Goal: Task Accomplishment & Management: Manage account settings

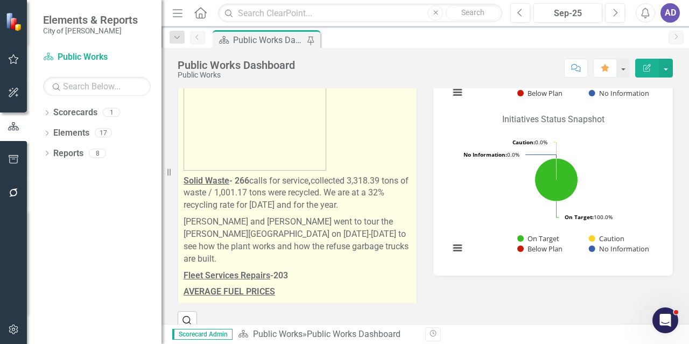
scroll to position [1615, 0]
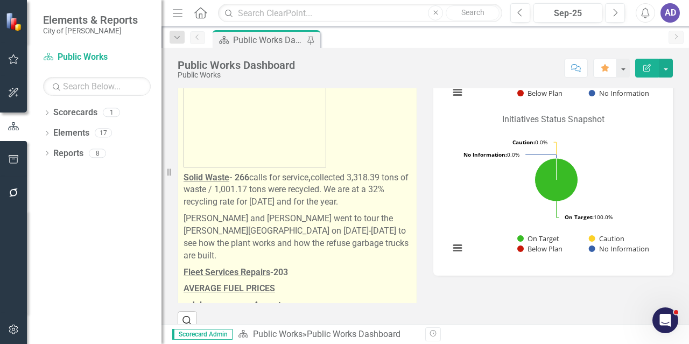
click at [243, 172] on strong "Solid Waste - 266" at bounding box center [217, 177] width 66 height 10
click at [267, 170] on p "Solid Waste - 266 calls for service , collected 3,318.39 tons of waste / 1,001.…" at bounding box center [298, 190] width 228 height 41
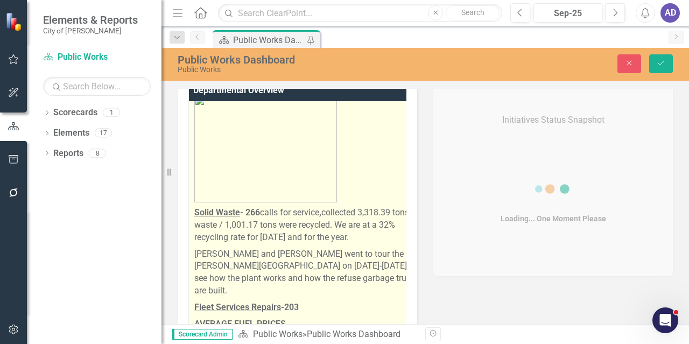
scroll to position [0, 0]
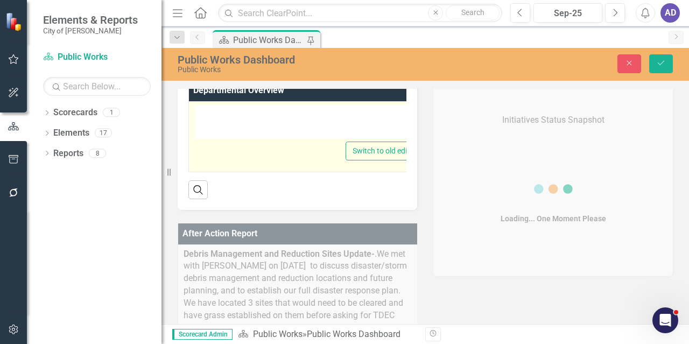
type textarea "<p><strong>We currently have 3 full-time positions open.</strong></p> <p><stron…"
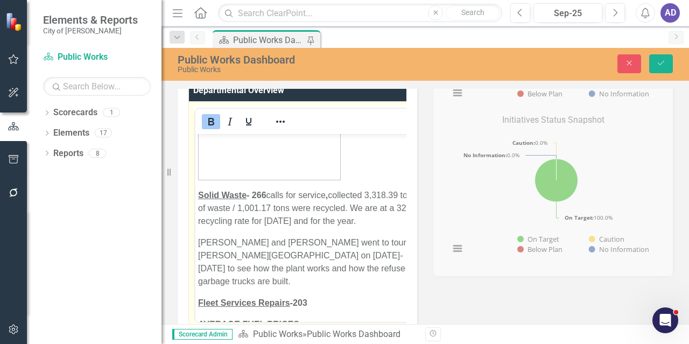
scroll to position [1831, 0]
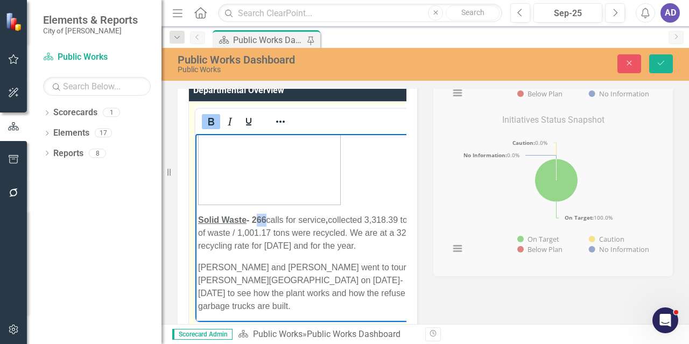
drag, startPoint x: 257, startPoint y: 220, endPoint x: 265, endPoint y: 219, distance: 8.1
click at [265, 219] on strong "Solid Waste - 266" at bounding box center [232, 219] width 68 height 9
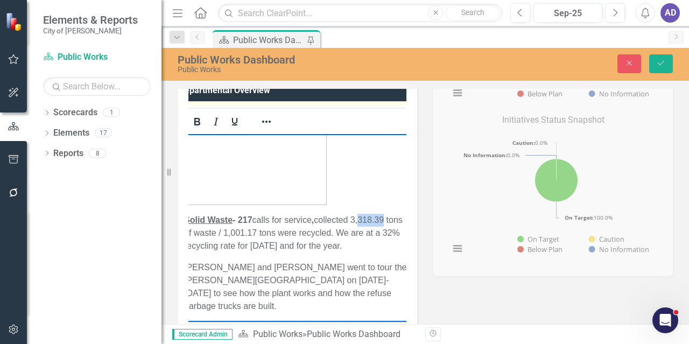
scroll to position [0, 37]
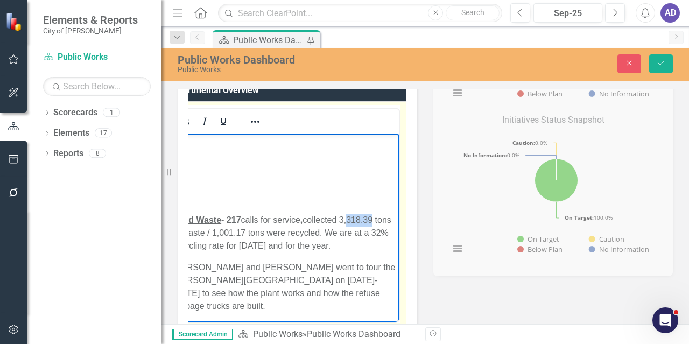
drag, startPoint x: 352, startPoint y: 219, endPoint x: 379, endPoint y: 216, distance: 27.6
click at [379, 216] on p "Solid Waste - 217 calls for service , collected 3,318.39 tons of waste / 1,001.…" at bounding box center [285, 232] width 224 height 39
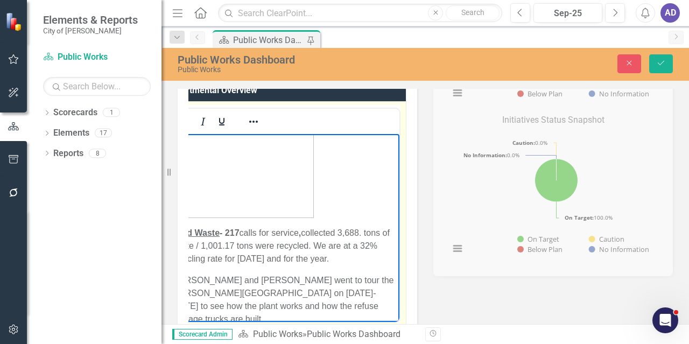
scroll to position [1805, 0]
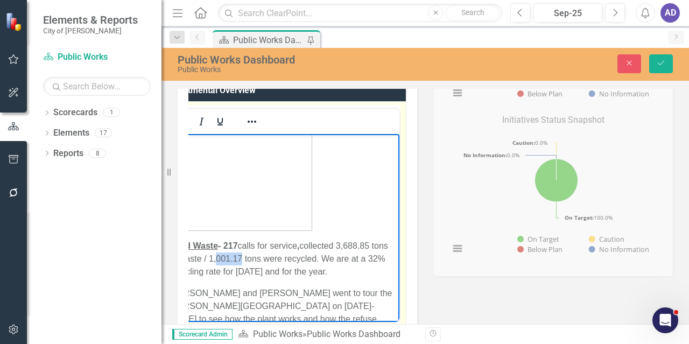
drag, startPoint x: 235, startPoint y: 233, endPoint x: 260, endPoint y: 230, distance: 24.9
click at [260, 239] on p "Solid Waste - 217 calls for service , collected 3,688.85 tons of waste / 1,001.…" at bounding box center [283, 258] width 227 height 39
click at [242, 243] on p "Solid Waste - 217 calls for service , collected 3,688.85 tons of waste / 1,409.…" at bounding box center [281, 258] width 230 height 39
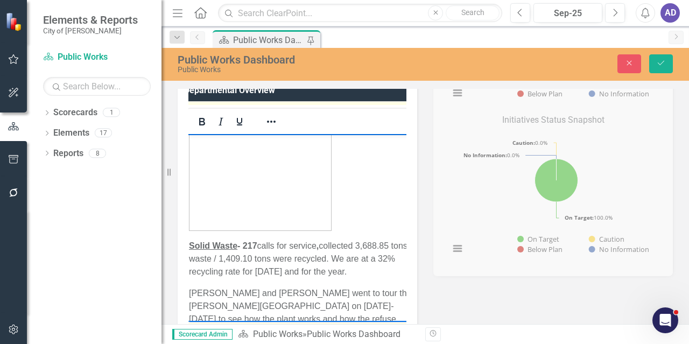
scroll to position [0, 18]
click at [211, 250] on p "Solid Waste - 217 calls for service , collected 3,688.85 tons of waste / 1,409.…" at bounding box center [295, 258] width 230 height 39
click at [198, 247] on p "Solid Waste - 217 calls for service , collected 3,688.85 tons of waste / 1,409.…" at bounding box center [304, 258] width 230 height 39
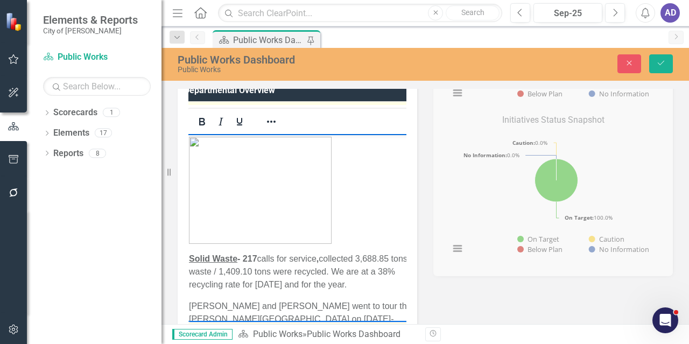
drag, startPoint x: 276, startPoint y: 246, endPoint x: 264, endPoint y: 248, distance: 12.0
click at [294, 252] on p "Solid Waste - 217 calls for service , collected 3,688.85 tons of waste / 1,409.…" at bounding box center [305, 271] width 232 height 39
drag, startPoint x: 256, startPoint y: 246, endPoint x: 281, endPoint y: 245, distance: 24.8
click at [281, 252] on p "Solid Waste - 217 calls for service , collected 3,688.85 tons of waste / 1,409.…" at bounding box center [305, 271] width 232 height 39
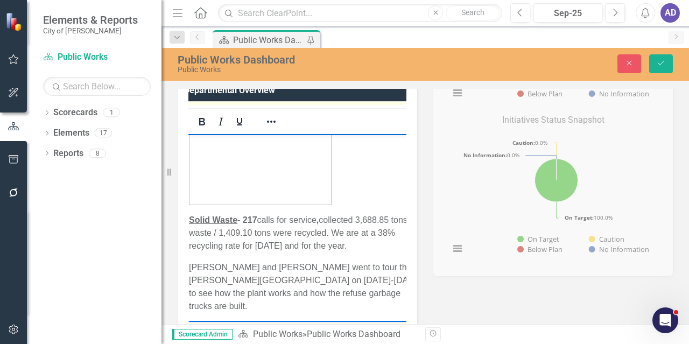
click at [337, 247] on p "Solid Waste - 217 calls for service , collected 3,688.85 tons of waste / 1,409.…" at bounding box center [307, 232] width 236 height 39
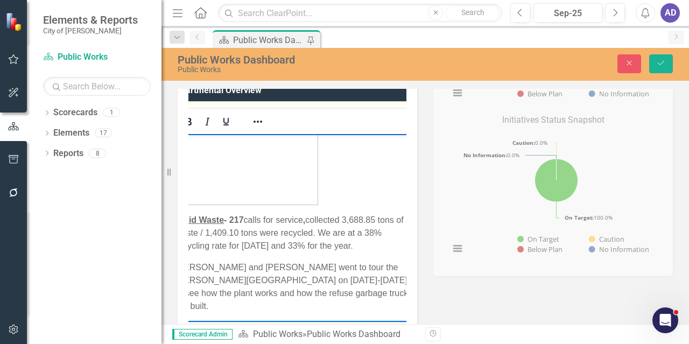
scroll to position [0, 51]
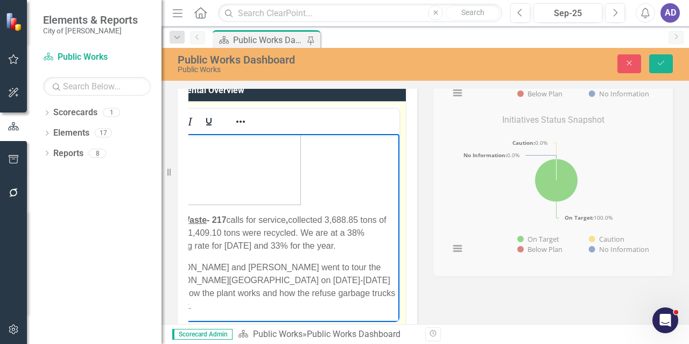
drag, startPoint x: 311, startPoint y: 233, endPoint x: 380, endPoint y: 246, distance: 70.2
click at [384, 249] on p "Solid Waste - 217 calls for service , collected 3,688.85 tons of waste / 1,409.…" at bounding box center [277, 232] width 239 height 39
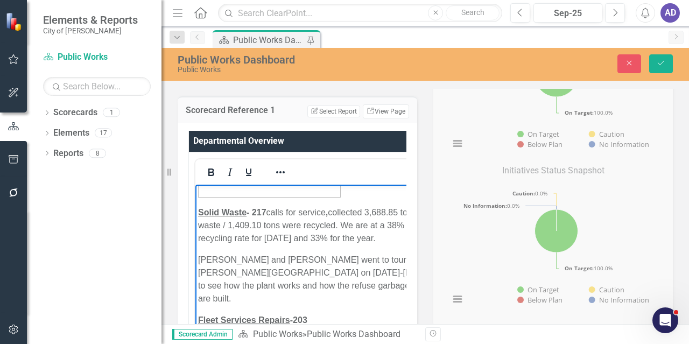
scroll to position [431, 0]
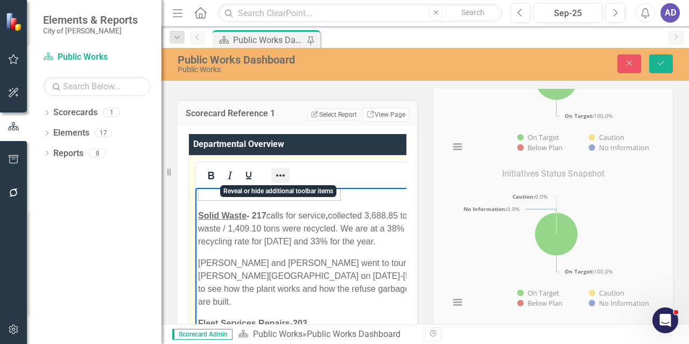
click at [279, 173] on icon "Reveal or hide additional toolbar items" at bounding box center [280, 175] width 13 height 13
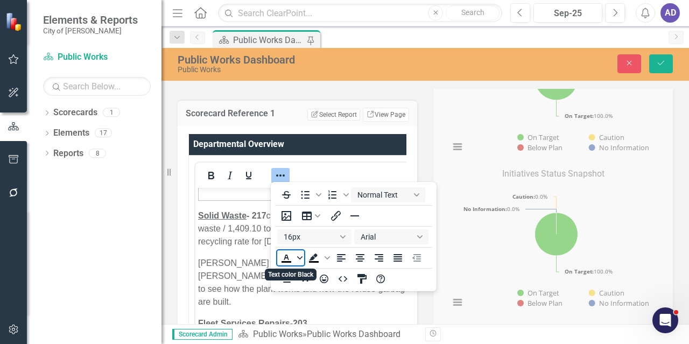
click at [298, 259] on icon "Text color Black" at bounding box center [299, 257] width 5 height 5
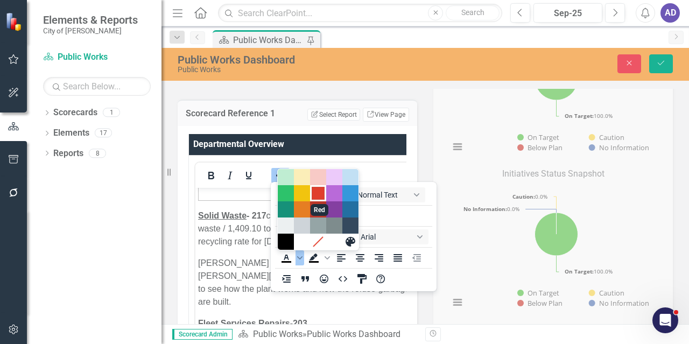
click at [314, 193] on div "Red" at bounding box center [318, 193] width 13 height 13
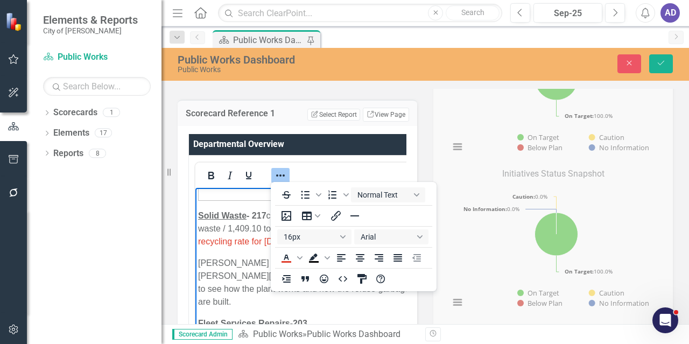
scroll to position [0, 10]
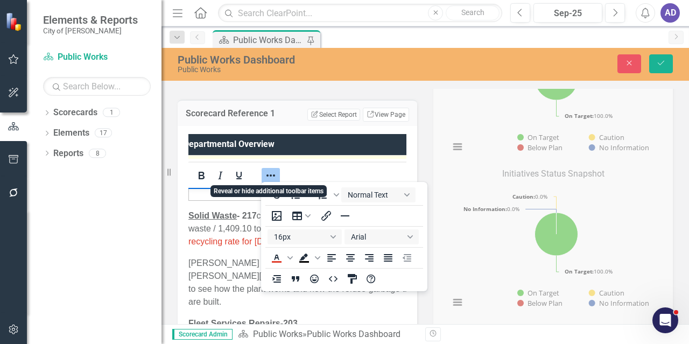
click at [275, 178] on icon "Reveal or hide additional toolbar items" at bounding box center [270, 175] width 13 height 13
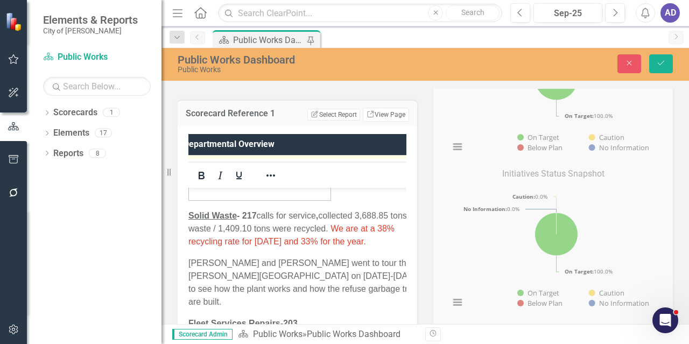
click at [241, 217] on strong "Solid Waste - 217" at bounding box center [222, 215] width 68 height 9
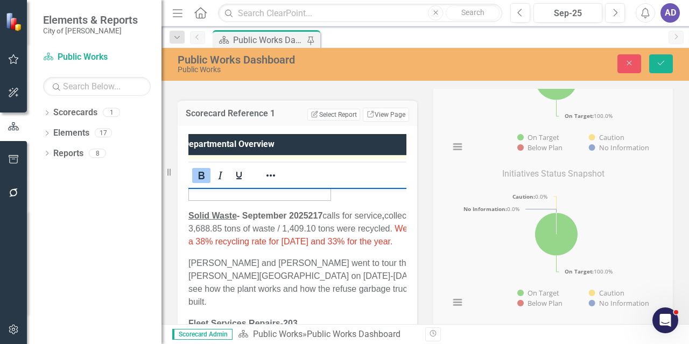
scroll to position [1824, 0]
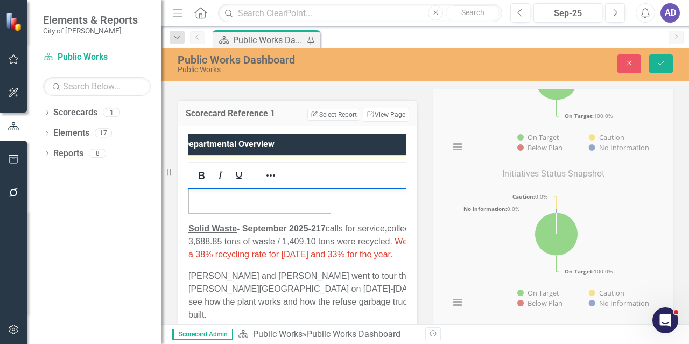
click at [326, 239] on span "We are at a 38% recycling rate for [DATE] and 33% for the year." at bounding box center [309, 247] width 243 height 22
click at [659, 60] on icon "Save" at bounding box center [661, 63] width 10 height 8
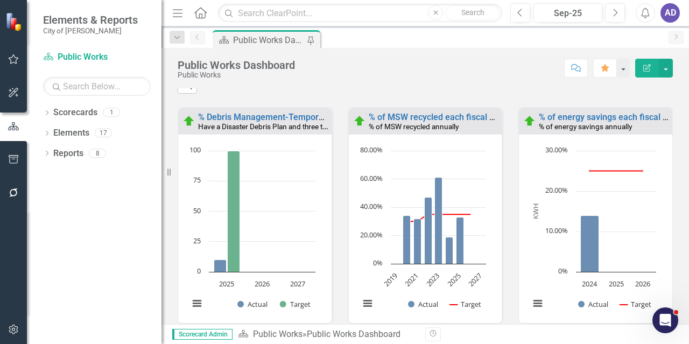
scroll to position [1614, 0]
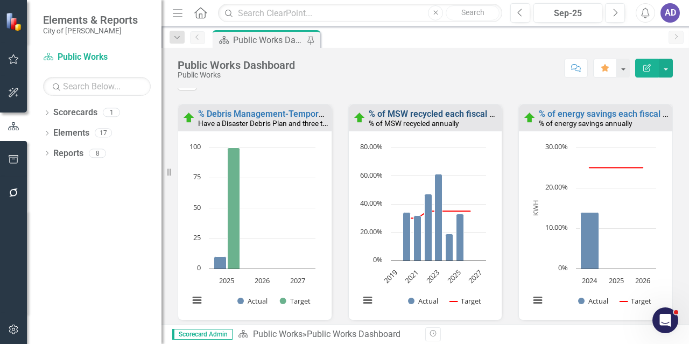
click at [446, 113] on link "% of MSW recycled each fiscal year" at bounding box center [438, 114] width 138 height 10
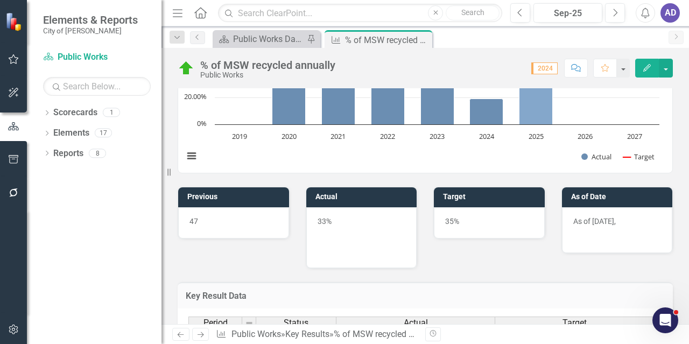
scroll to position [646, 0]
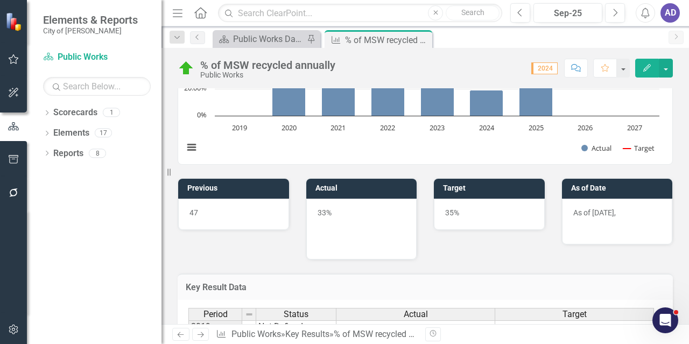
click at [588, 215] on p "As of [DATE]," at bounding box center [617, 213] width 88 height 13
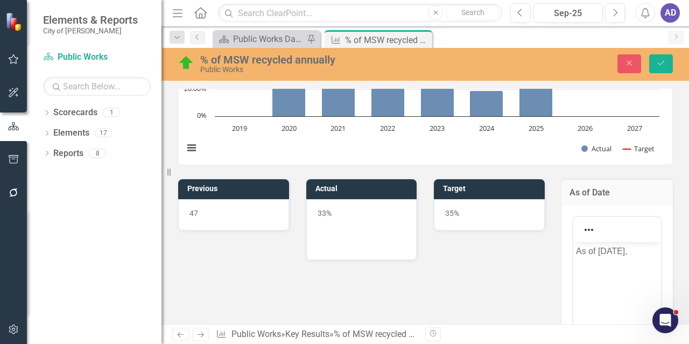
scroll to position [0, 0]
drag, startPoint x: 599, startPoint y: 251, endPoint x: 623, endPoint y: 250, distance: 24.2
click at [623, 250] on p "As of [DATE]," at bounding box center [617, 250] width 83 height 13
click at [640, 253] on p "As of [DATE]," at bounding box center [617, 250] width 83 height 13
click at [621, 257] on p "As of [DATE]," at bounding box center [617, 250] width 83 height 13
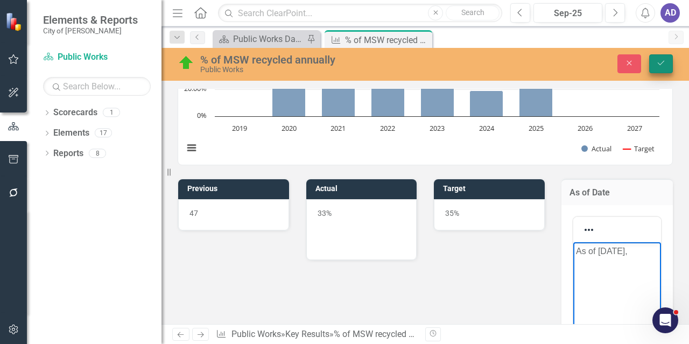
click at [658, 66] on icon "Save" at bounding box center [661, 63] width 10 height 8
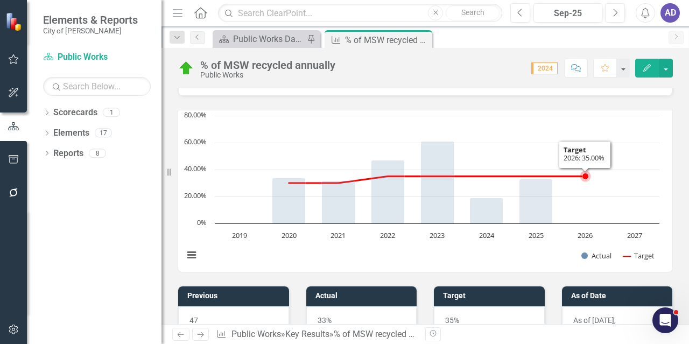
scroll to position [592, 0]
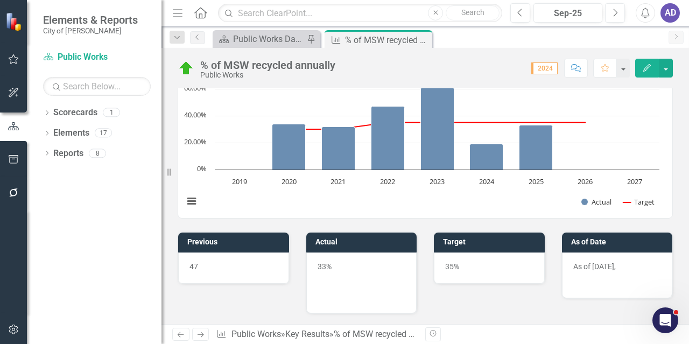
click at [595, 274] on p "As of [DATE]," at bounding box center [617, 267] width 88 height 13
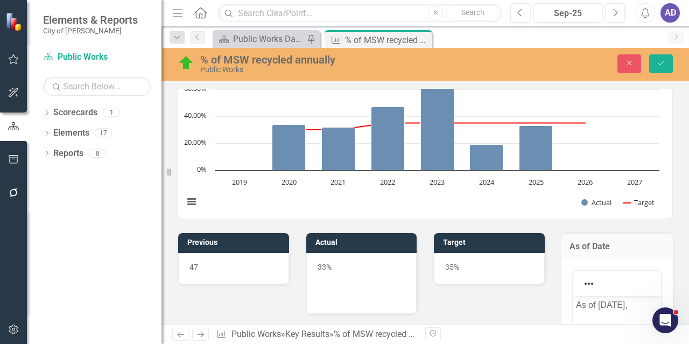
scroll to position [0, 0]
click at [600, 311] on p "As of [DATE]," at bounding box center [617, 304] width 83 height 13
click at [663, 62] on icon "submit" at bounding box center [661, 63] width 6 height 4
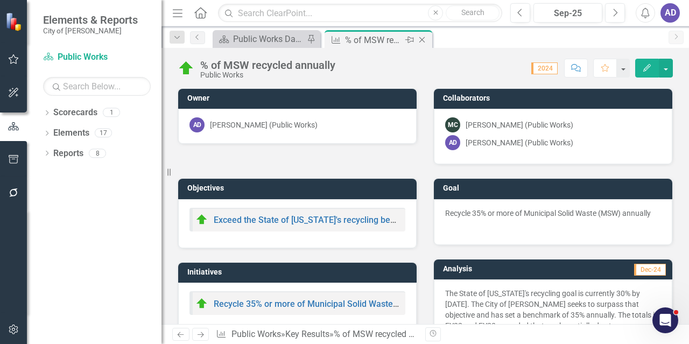
click at [423, 39] on icon "Close" at bounding box center [422, 40] width 11 height 9
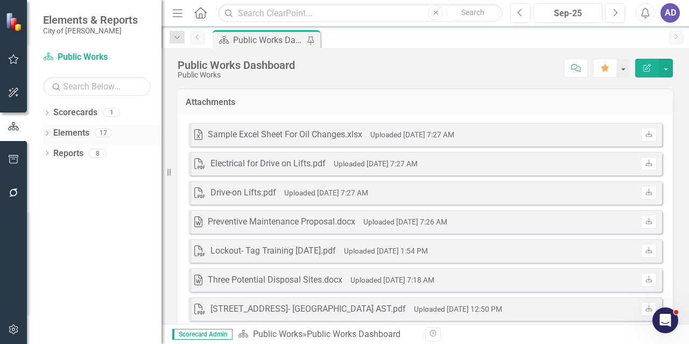
click at [79, 130] on link "Elements" at bounding box center [71, 133] width 36 height 12
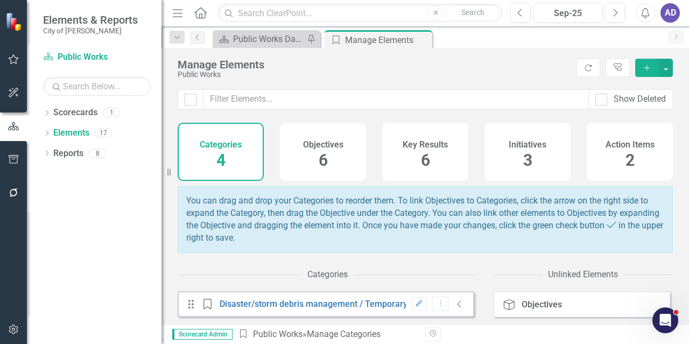
click at [412, 142] on h4 "Key Results" at bounding box center [425, 145] width 45 height 10
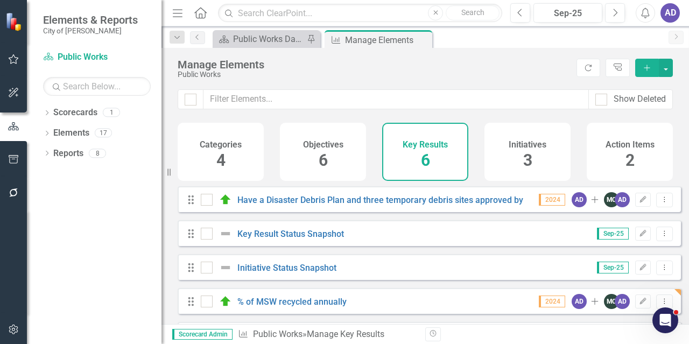
scroll to position [73, 0]
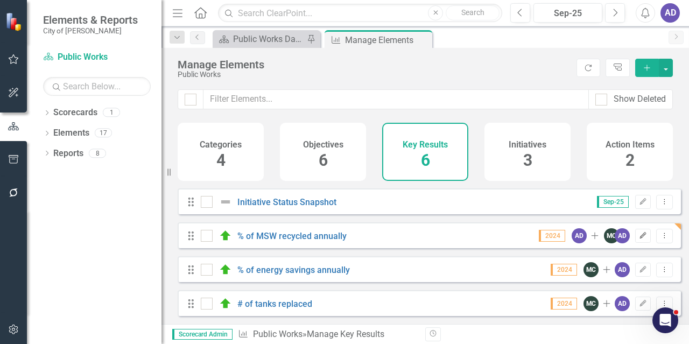
click at [640, 238] on icon "button" at bounding box center [643, 235] width 6 height 6
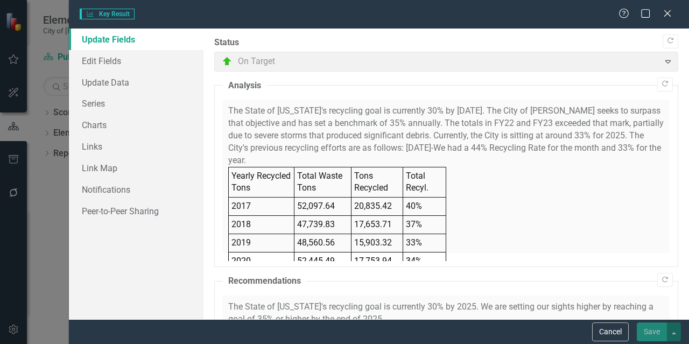
checkbox input "true"
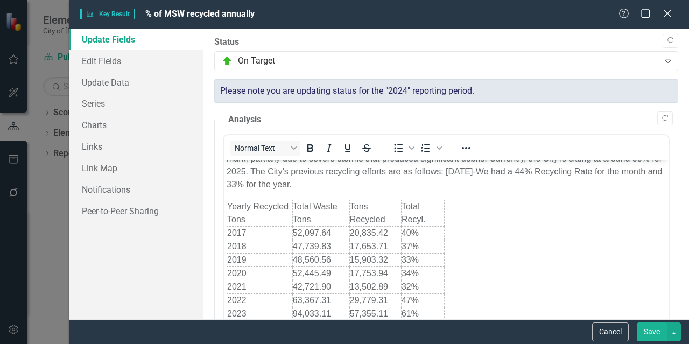
scroll to position [0, 0]
click at [110, 59] on link "Edit Fields" at bounding box center [136, 61] width 135 height 22
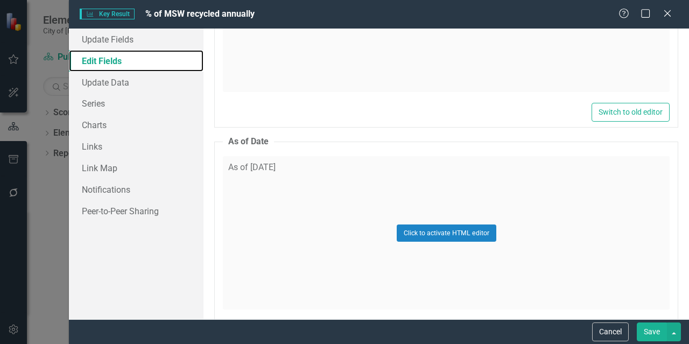
scroll to position [1238, 0]
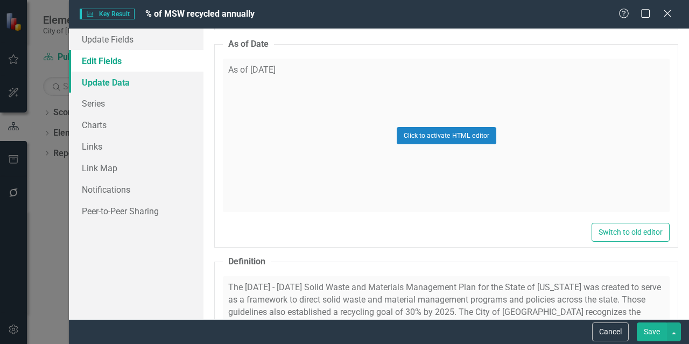
click at [109, 78] on link "Update Data" at bounding box center [136, 83] width 135 height 22
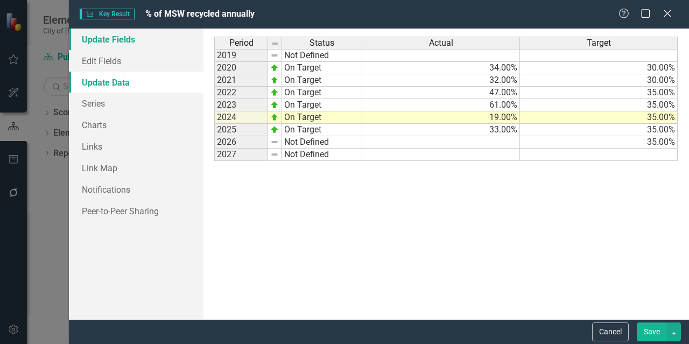
click at [116, 34] on link "Update Fields" at bounding box center [136, 40] width 135 height 22
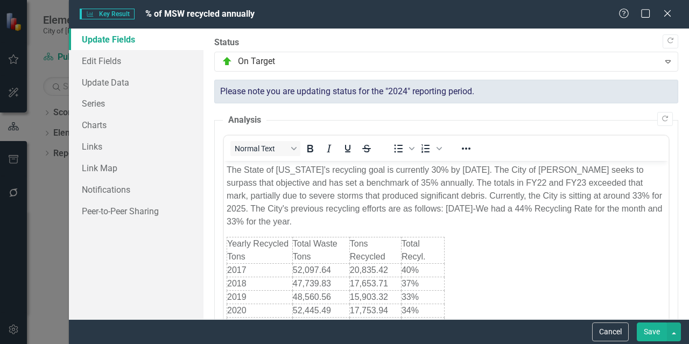
click at [649, 333] on button "Save" at bounding box center [652, 332] width 30 height 19
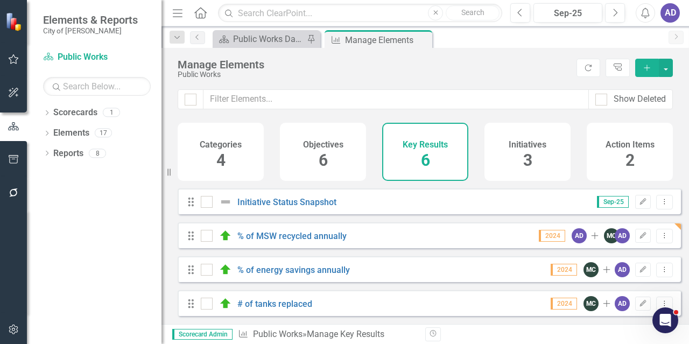
click at [198, 13] on icon "Home" at bounding box center [200, 12] width 14 height 11
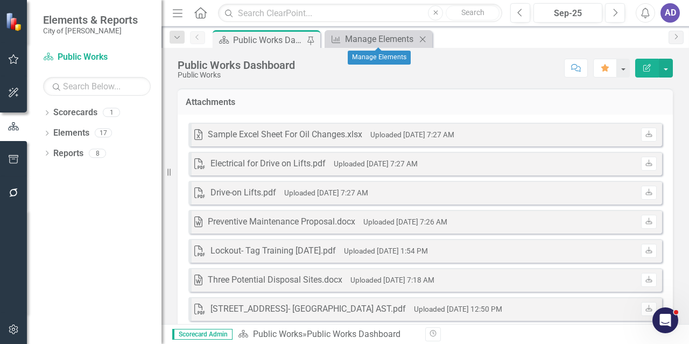
click at [423, 39] on icon "Close" at bounding box center [422, 39] width 11 height 9
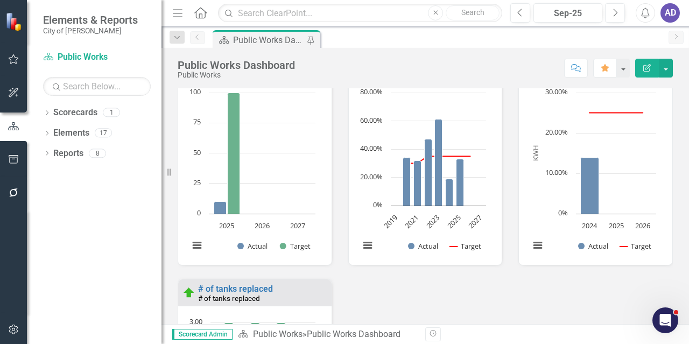
scroll to position [1562, 0]
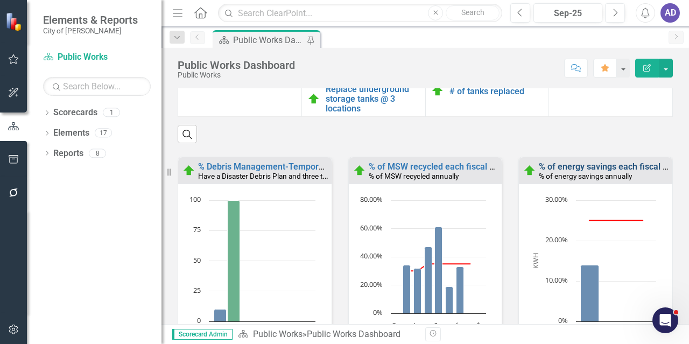
click at [561, 166] on link "% of energy savings each fiscal year" at bounding box center [609, 167] width 141 height 10
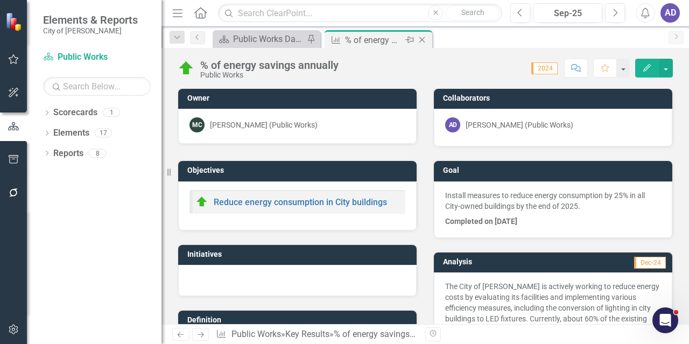
click at [425, 39] on icon "Close" at bounding box center [422, 40] width 11 height 9
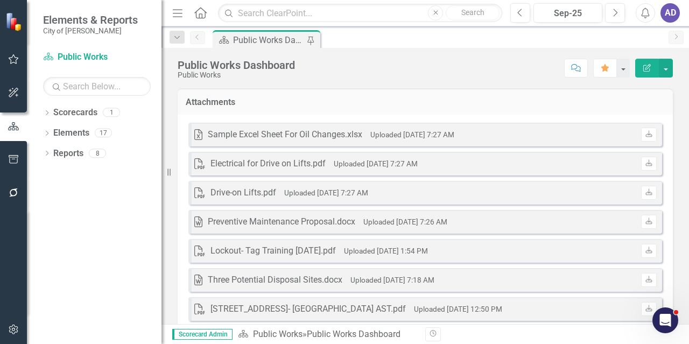
click at [199, 12] on icon "Home" at bounding box center [200, 12] width 14 height 11
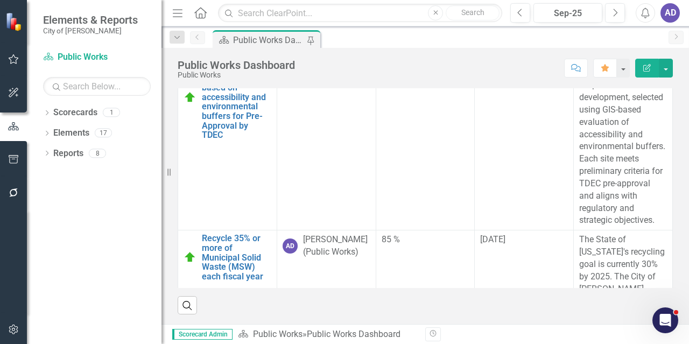
click at [201, 9] on icon "Home" at bounding box center [200, 12] width 14 height 11
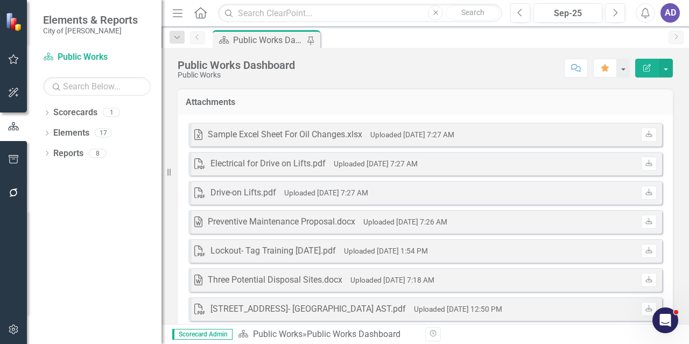
click at [670, 16] on div "AD" at bounding box center [670, 12] width 19 height 19
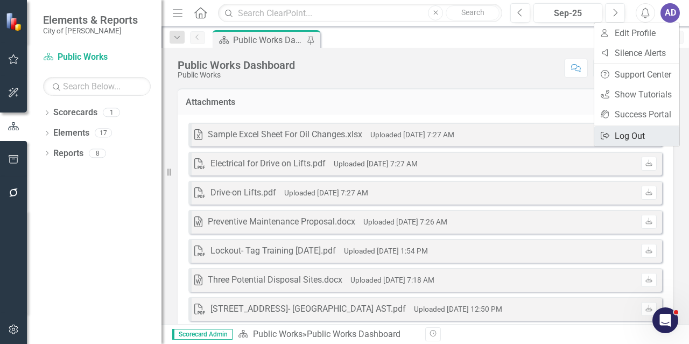
click at [639, 131] on link "Logout Log Out" at bounding box center [636, 136] width 85 height 20
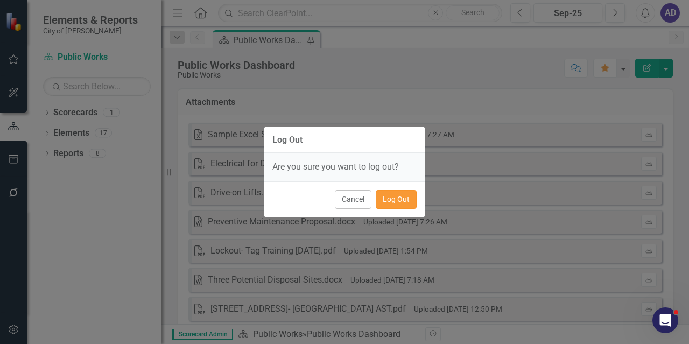
drag, startPoint x: 408, startPoint y: 198, endPoint x: 289, endPoint y: 6, distance: 225.2
click at [407, 198] on button "Log Out" at bounding box center [396, 199] width 41 height 19
